Goal: Task Accomplishment & Management: Use online tool/utility

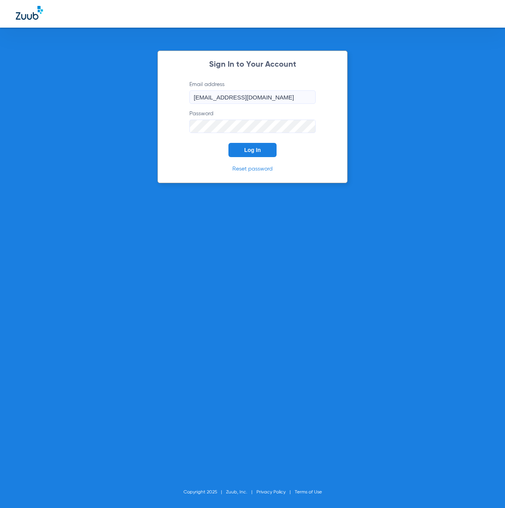
click at [239, 148] on button "Log In" at bounding box center [253, 150] width 48 height 14
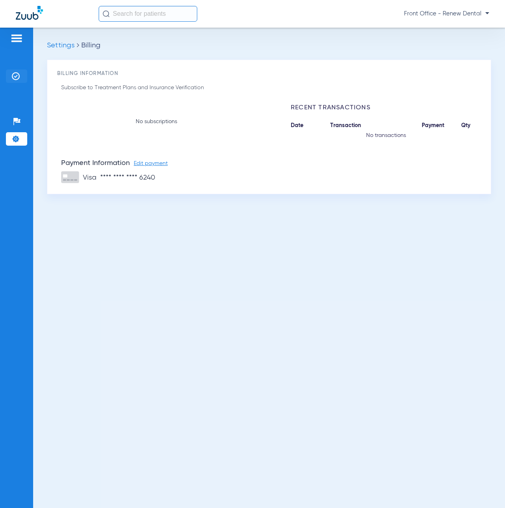
click at [14, 74] on img at bounding box center [16, 76] width 8 height 8
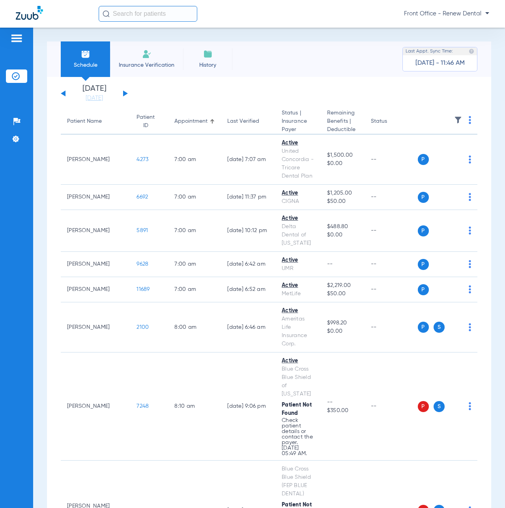
click at [128, 91] on div "[DATE] [DATE] [DATE] [DATE] [DATE] [DATE] [DATE] [DATE] [DATE] [DATE] [DATE] [D…" at bounding box center [94, 93] width 67 height 17
click at [123, 91] on button at bounding box center [125, 93] width 5 height 6
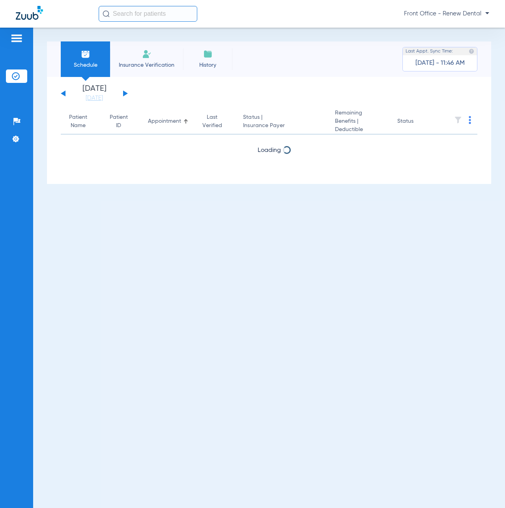
click at [123, 91] on button at bounding box center [125, 93] width 5 height 6
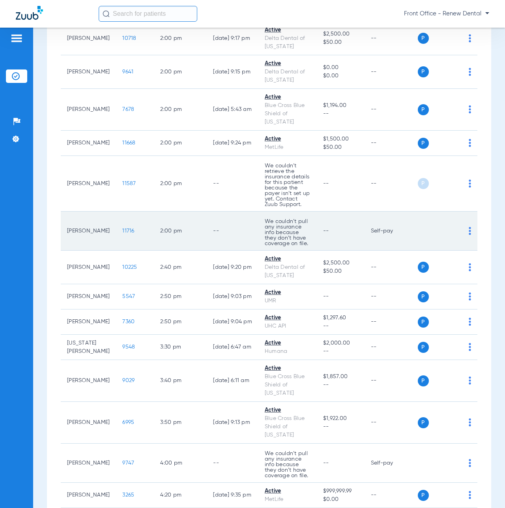
scroll to position [1066, 0]
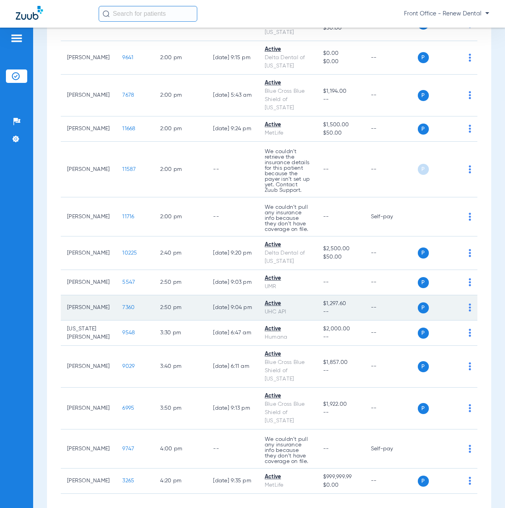
click at [469, 312] on img at bounding box center [470, 308] width 2 height 8
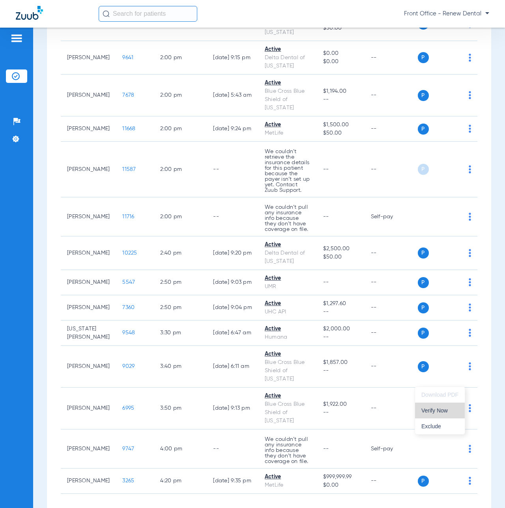
click at [451, 411] on span "Verify Now" at bounding box center [440, 411] width 37 height 6
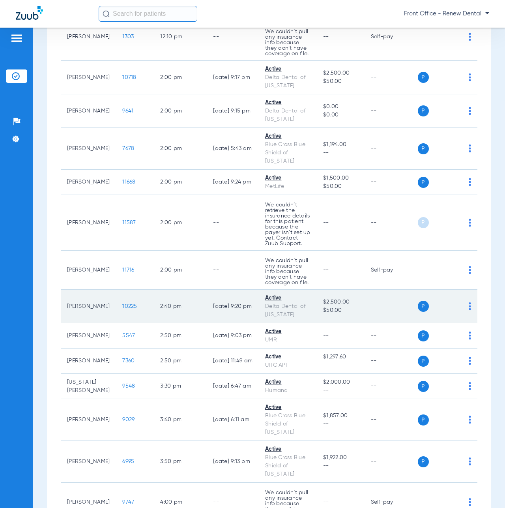
scroll to position [1027, 0]
